Goal: Information Seeking & Learning: Learn about a topic

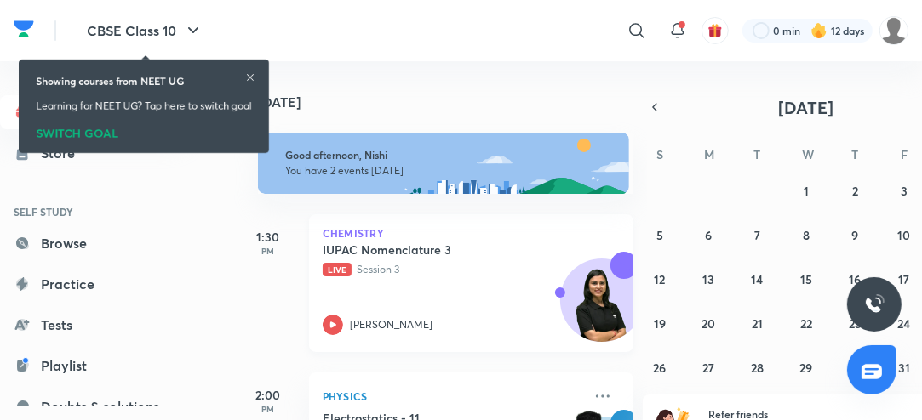
click at [332, 334] on icon at bounding box center [333, 325] width 20 height 20
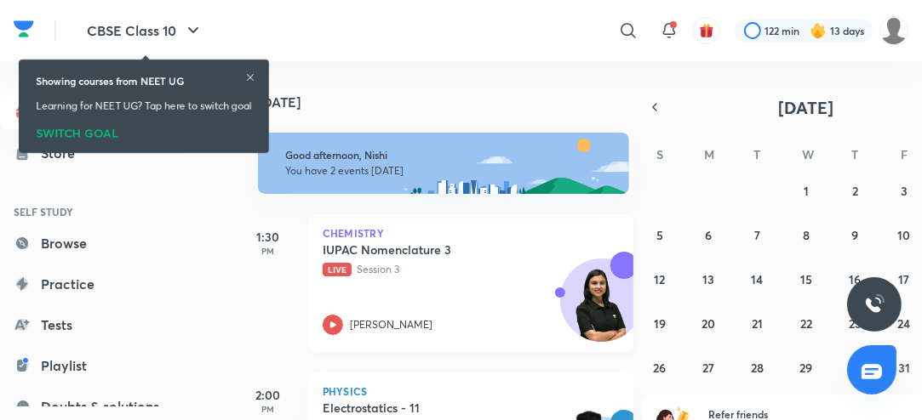
click at [337, 324] on icon at bounding box center [333, 325] width 20 height 20
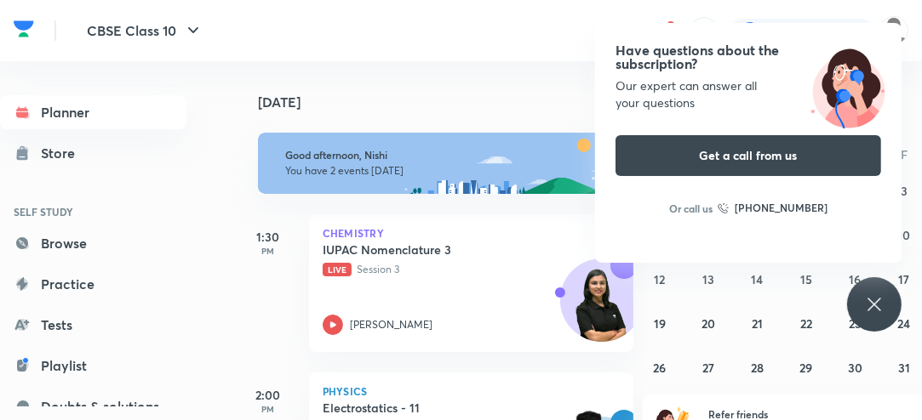
scroll to position [28, 0]
